Goal: Find specific page/section: Find specific page/section

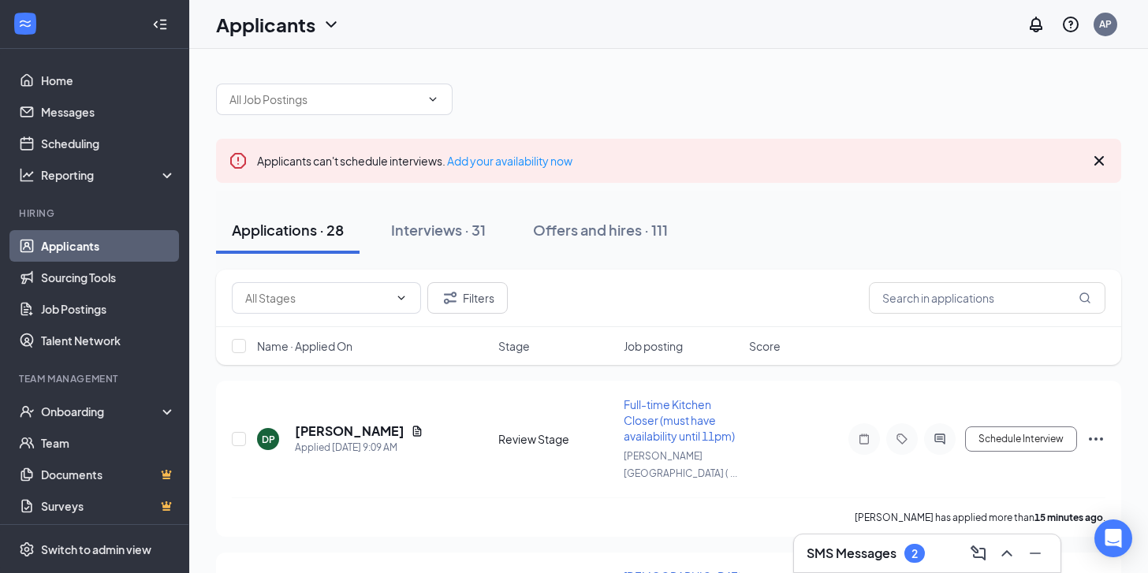
click at [868, 546] on h3 "SMS Messages" at bounding box center [852, 553] width 90 height 17
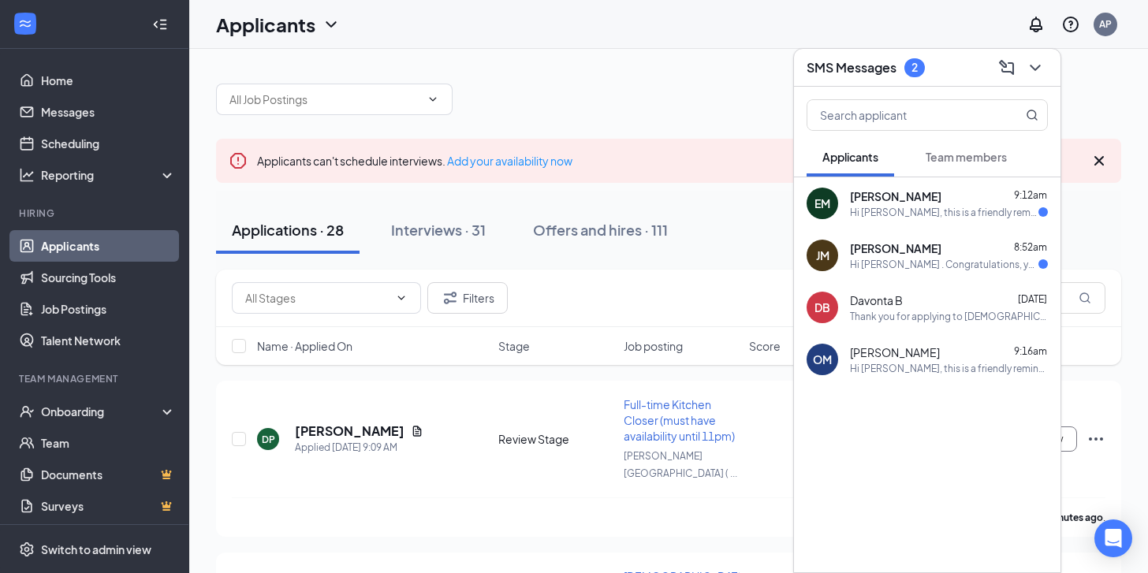
click at [975, 66] on div "SMS Messages 2" at bounding box center [927, 67] width 241 height 24
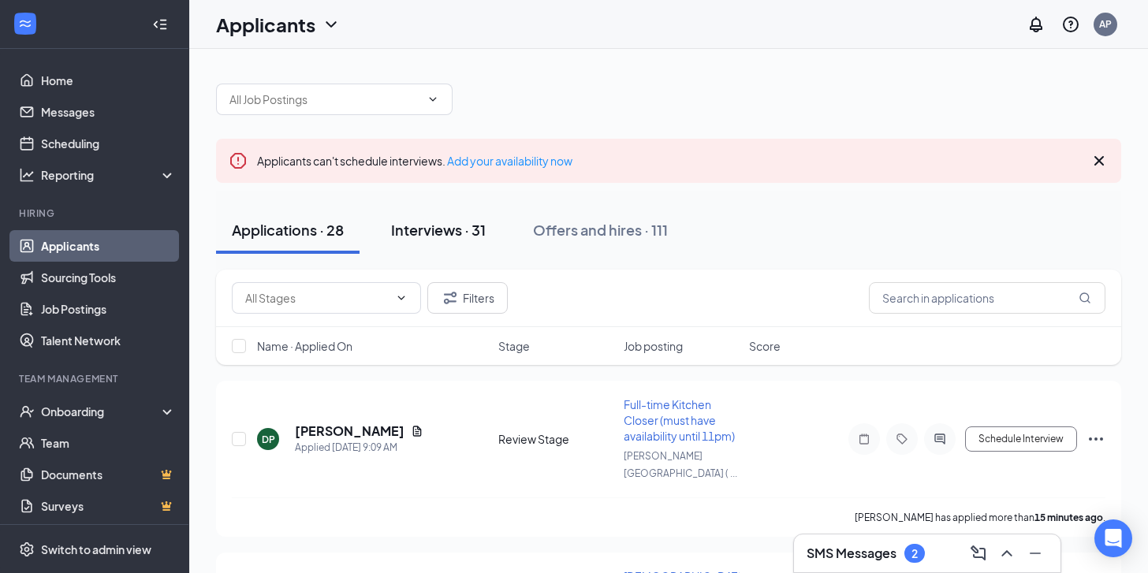
click at [429, 233] on div "Interviews · 31" at bounding box center [438, 230] width 95 height 20
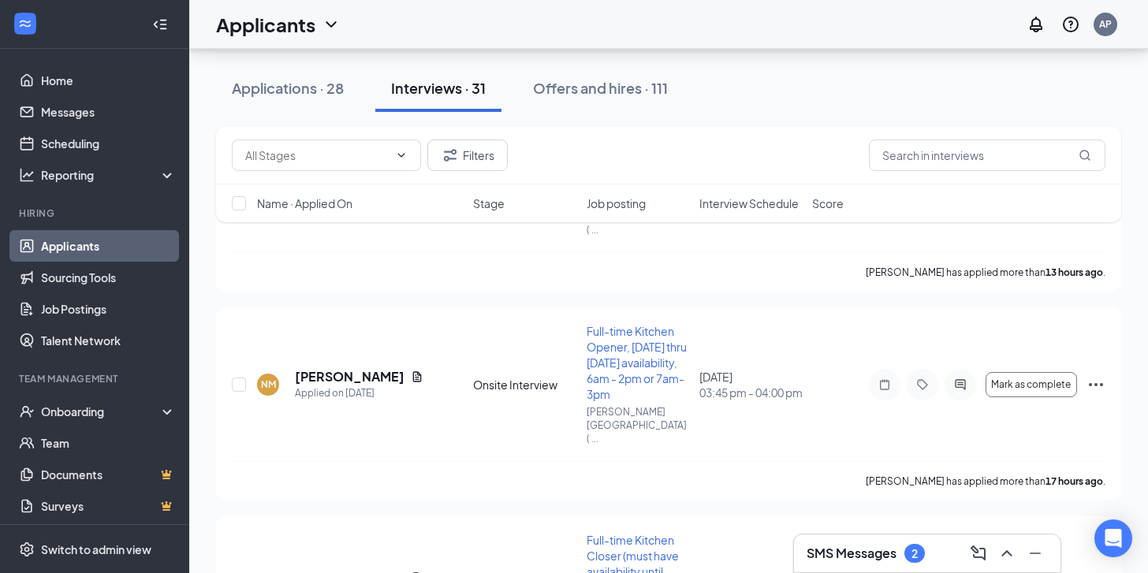
scroll to position [238, 0]
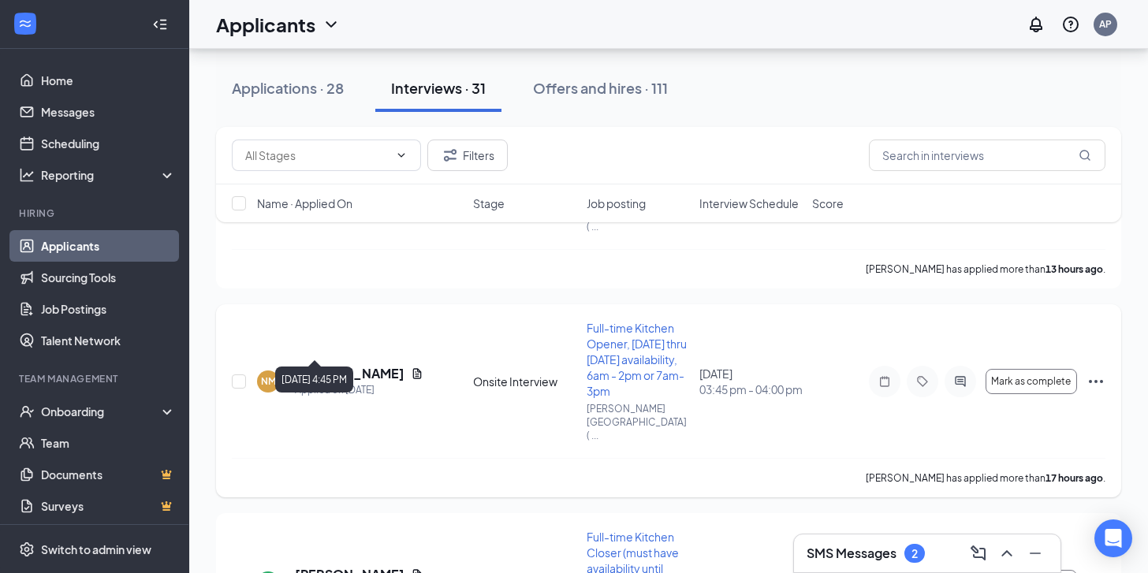
click at [354, 365] on h5 "[PERSON_NAME]" at bounding box center [350, 373] width 110 height 17
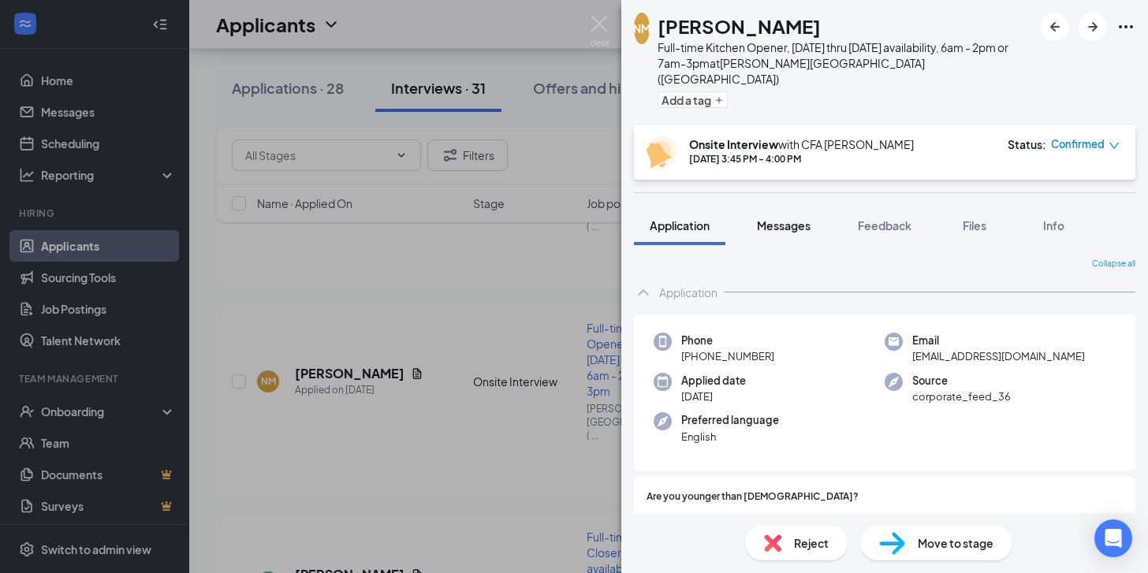
click at [798, 218] on span "Messages" at bounding box center [784, 225] width 54 height 14
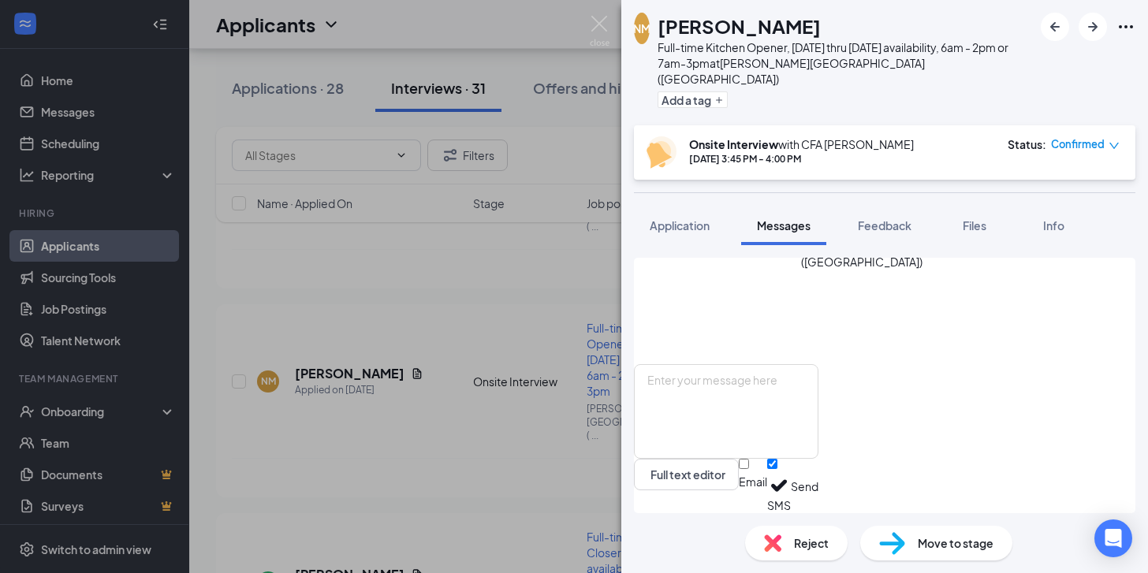
scroll to position [347, 0]
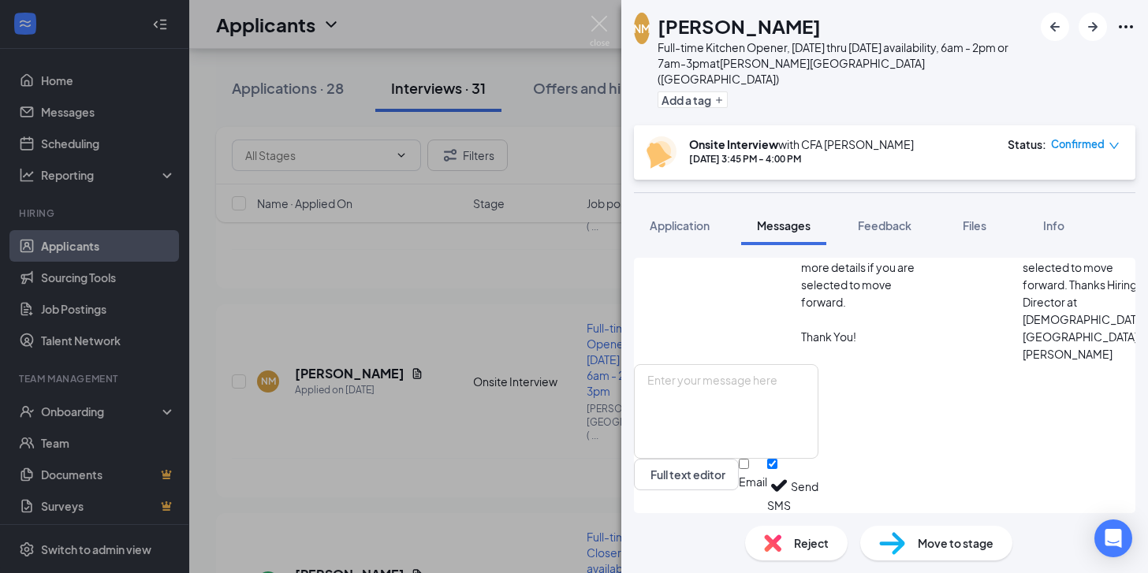
scroll to position [186, 0]
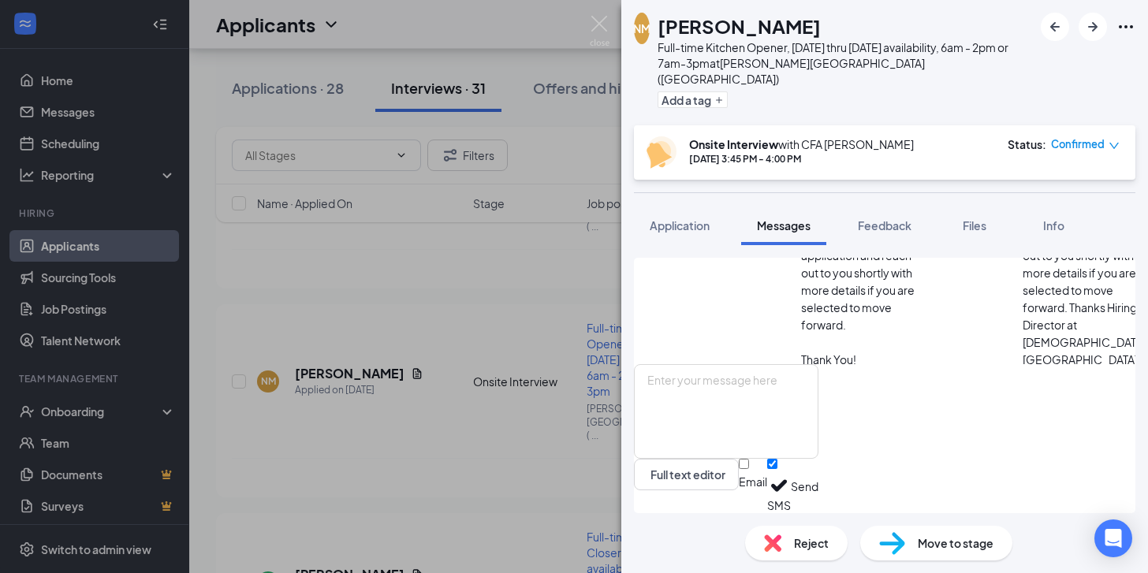
click at [1146, 91] on icon "SmallChevronDown" at bounding box center [1155, 81] width 19 height 19
